Goal: Find specific page/section: Find specific page/section

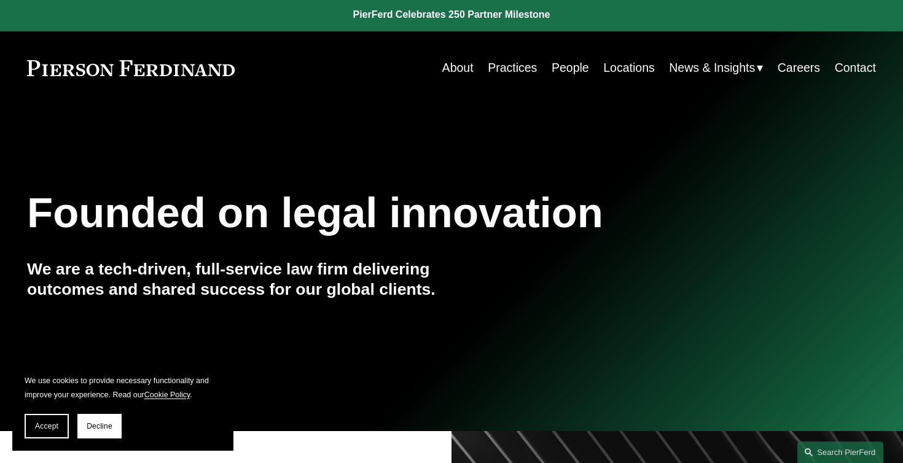
scroll to position [3, 0]
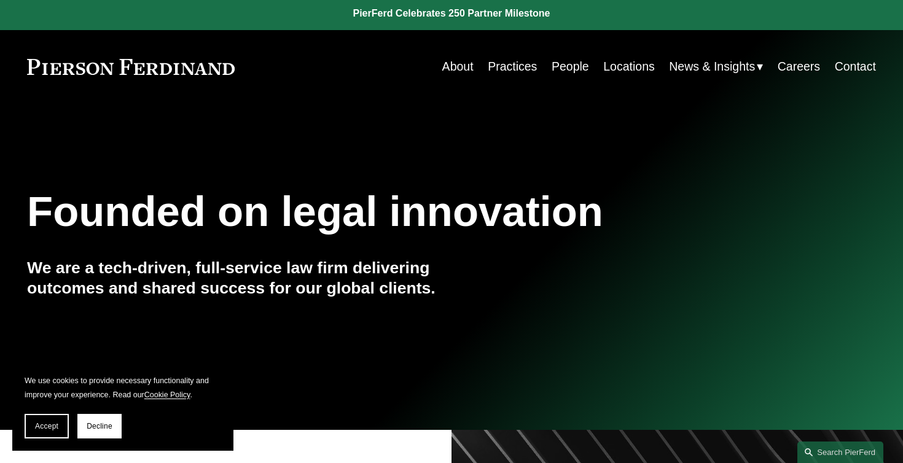
click at [526, 66] on link "Practices" at bounding box center [512, 67] width 49 height 24
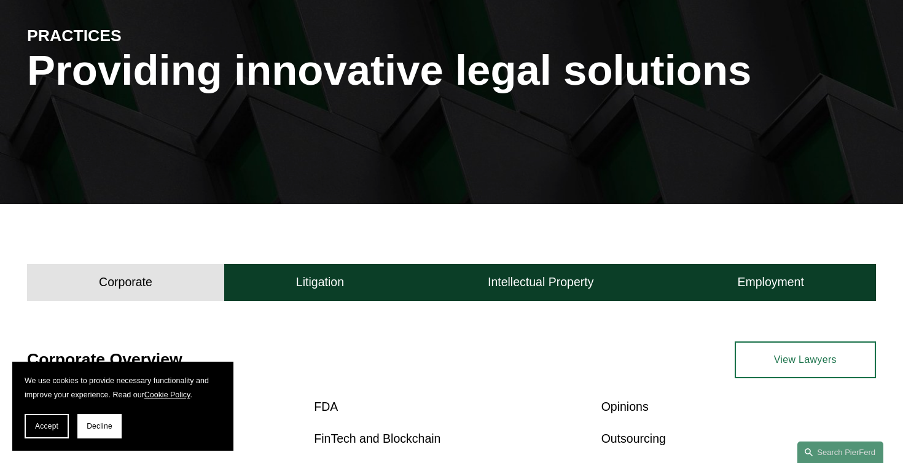
scroll to position [229, 0]
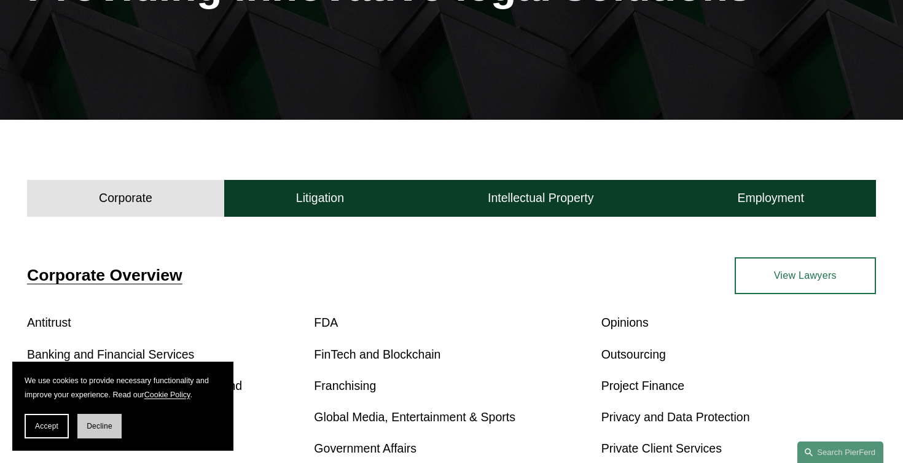
click at [106, 420] on button "Decline" at bounding box center [99, 426] width 44 height 25
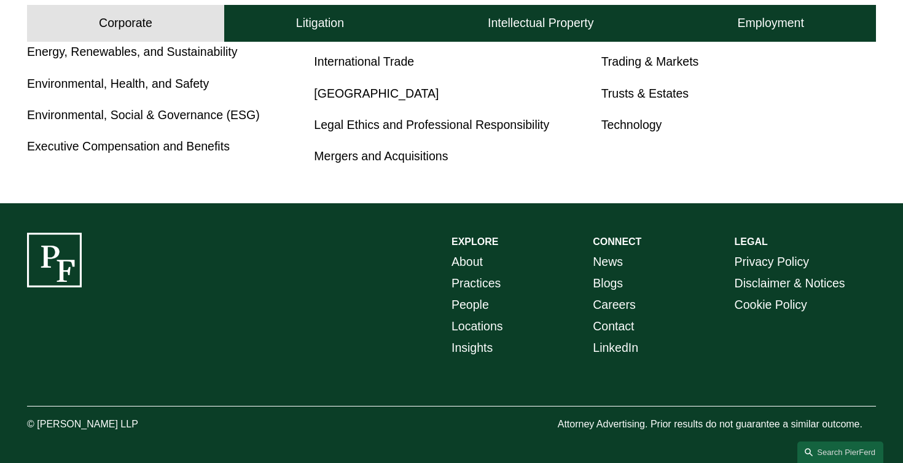
scroll to position [0, 0]
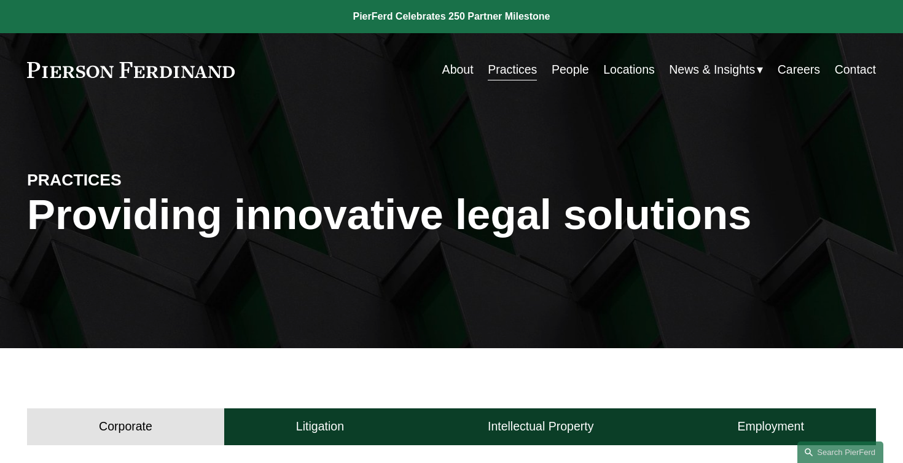
click at [575, 72] on link "People" at bounding box center [570, 70] width 37 height 24
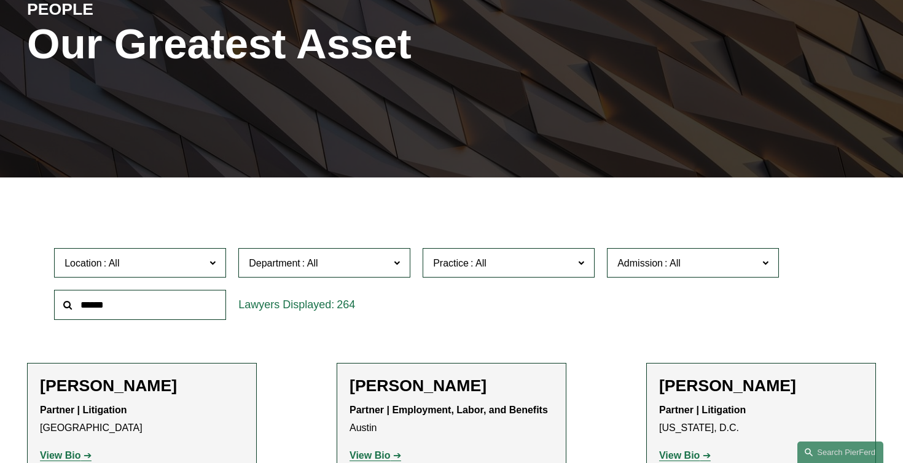
scroll to position [181, 0]
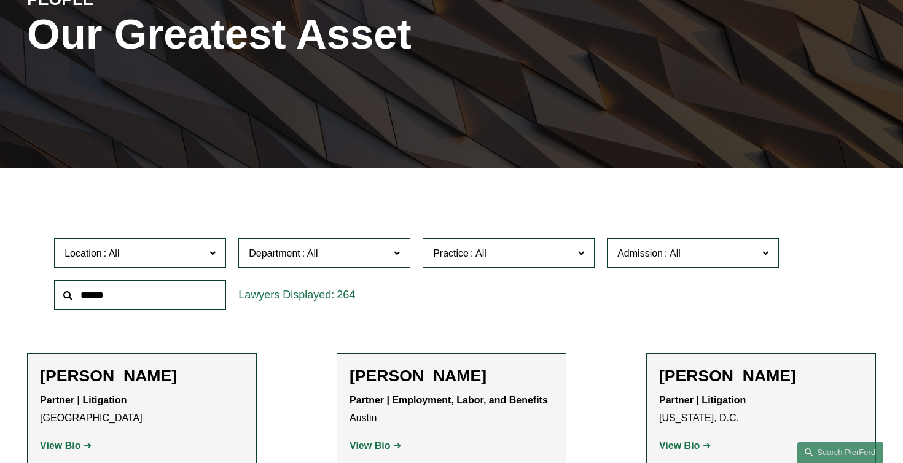
click at [197, 296] on input "text" at bounding box center [140, 295] width 172 height 30
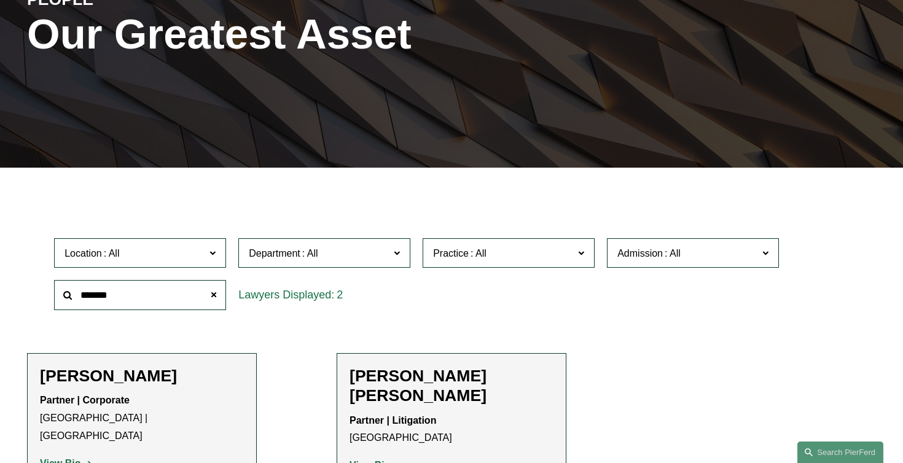
scroll to position [289, 0]
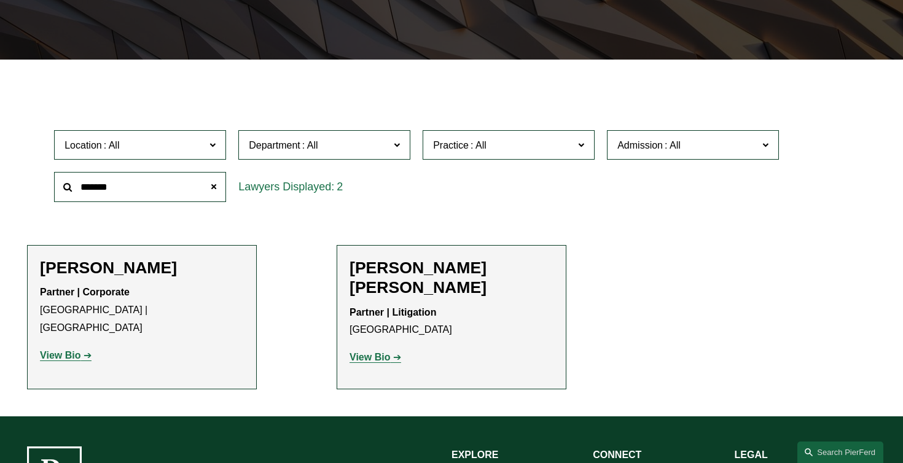
type input "*******"
click at [385, 352] on strong "View Bio" at bounding box center [370, 357] width 41 height 10
click at [205, 181] on span at bounding box center [214, 187] width 25 height 25
click at [183, 182] on input "text" at bounding box center [140, 187] width 172 height 30
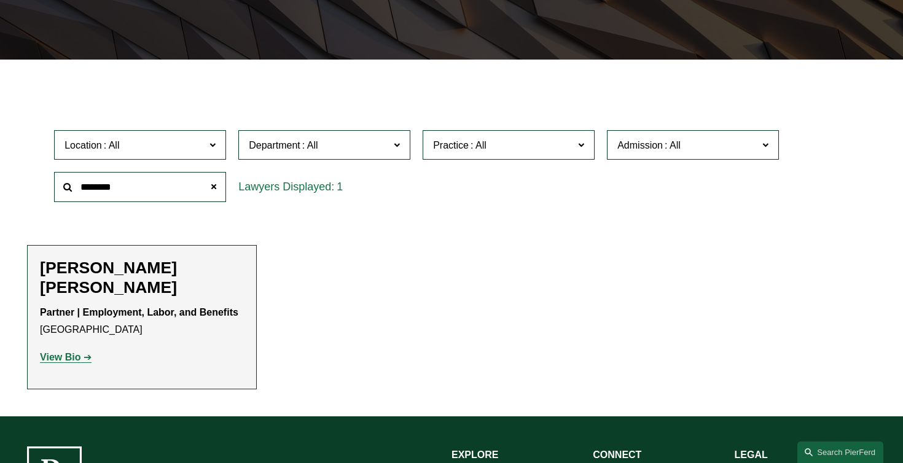
type input "********"
drag, startPoint x: 103, startPoint y: 291, endPoint x: 33, endPoint y: 268, distance: 73.6
click at [32, 268] on li "[PERSON_NAME] [PERSON_NAME] Partner | Employment, Labor, and Benefits [GEOGRAPH…" at bounding box center [142, 317] width 230 height 144
drag, startPoint x: 243, startPoint y: 72, endPoint x: 35, endPoint y: 68, distance: 208.3
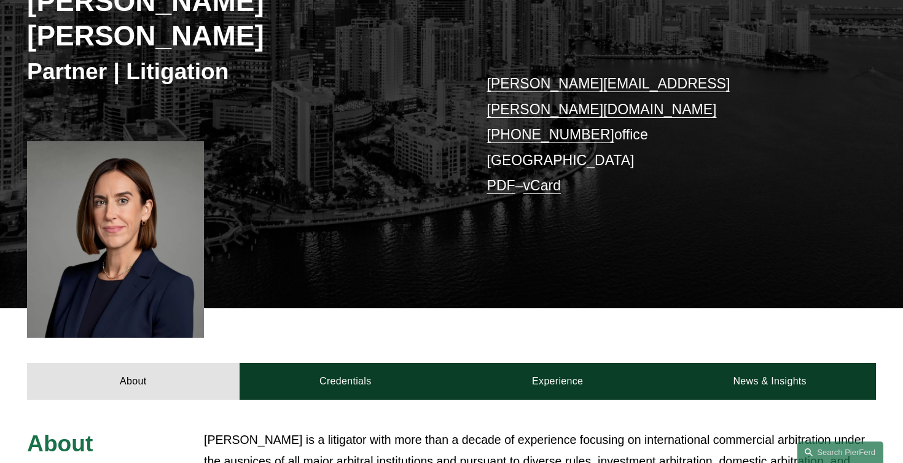
scroll to position [184, 0]
